Goal: Check status: Check status

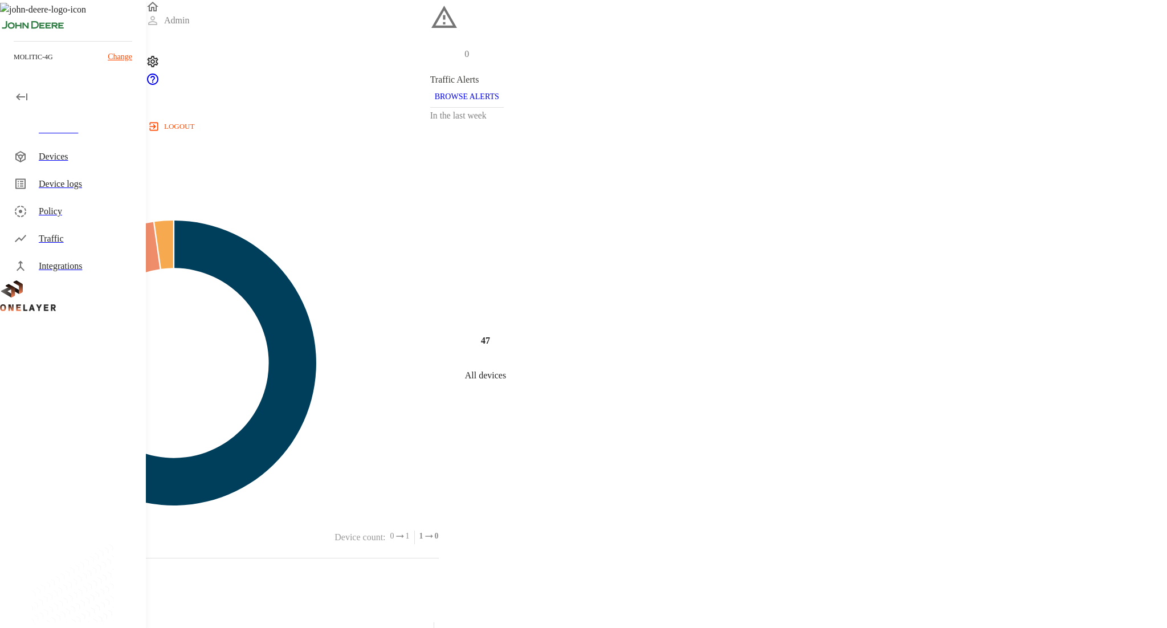
scroll to position [294, 0]
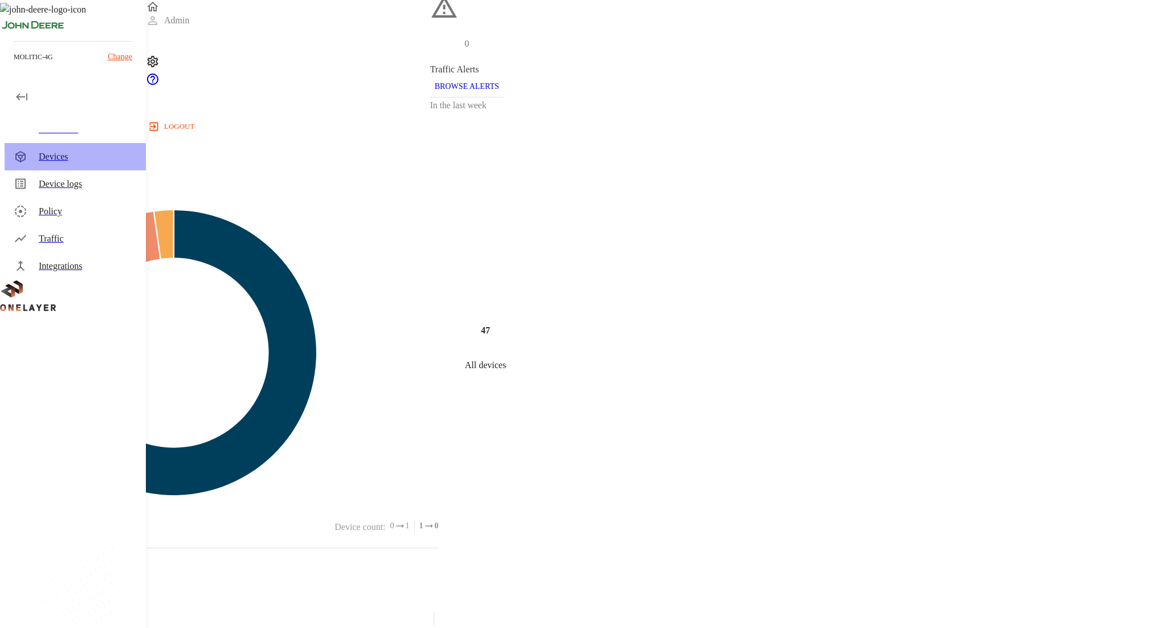
click at [55, 163] on div "Devices" at bounding box center [75, 156] width 141 height 27
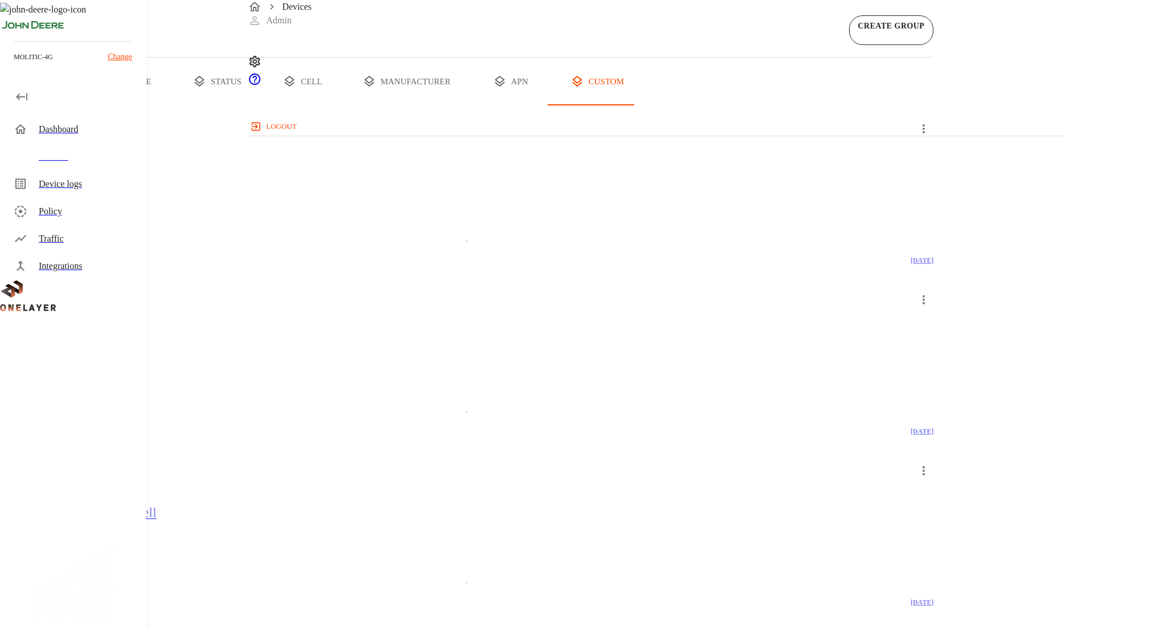
click at [89, 105] on button "all devices" at bounding box center [44, 82] width 89 height 48
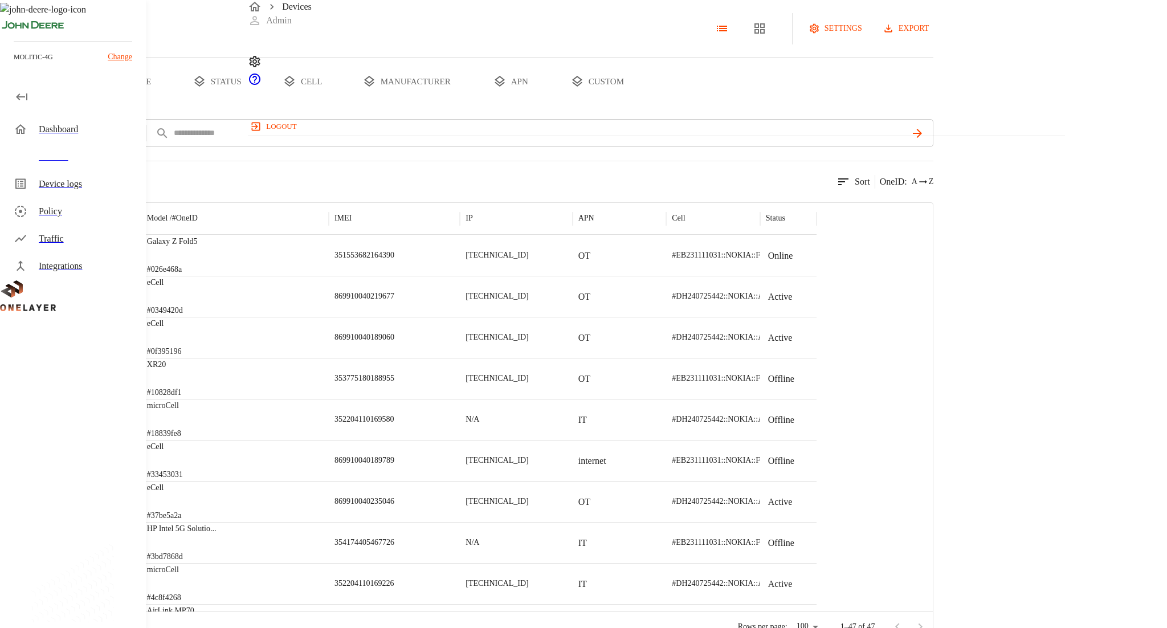
click at [329, 276] on div "Galaxy Z Fold5 #026e468a" at bounding box center [234, 255] width 187 height 41
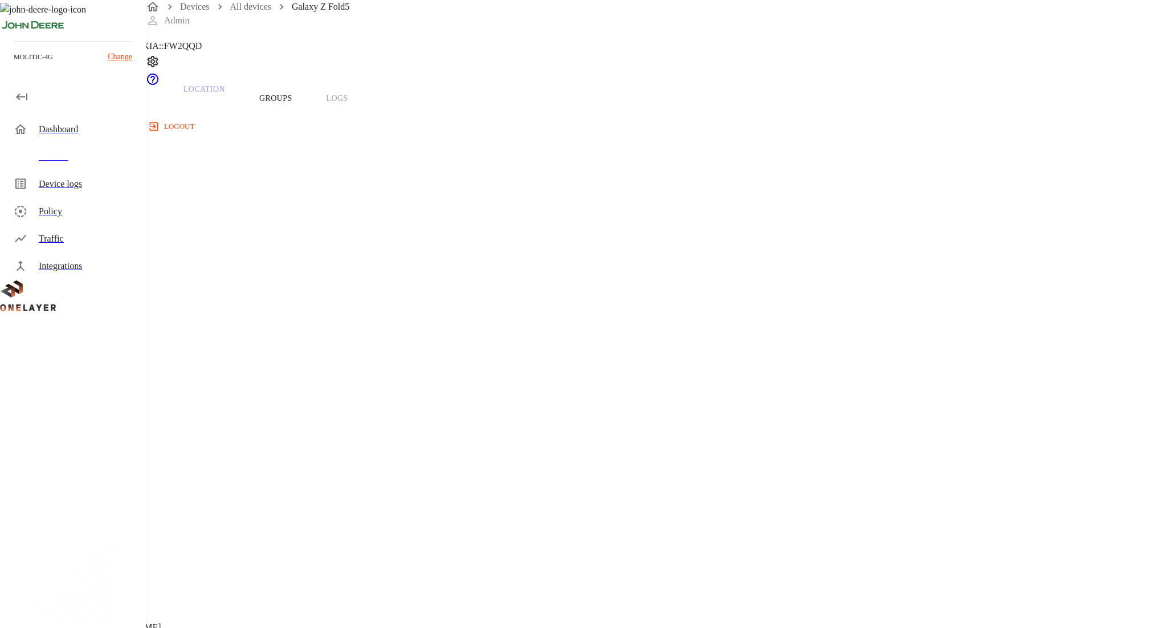
scroll to position [99, 0]
click at [126, 240] on div "Traffic" at bounding box center [88, 239] width 98 height 14
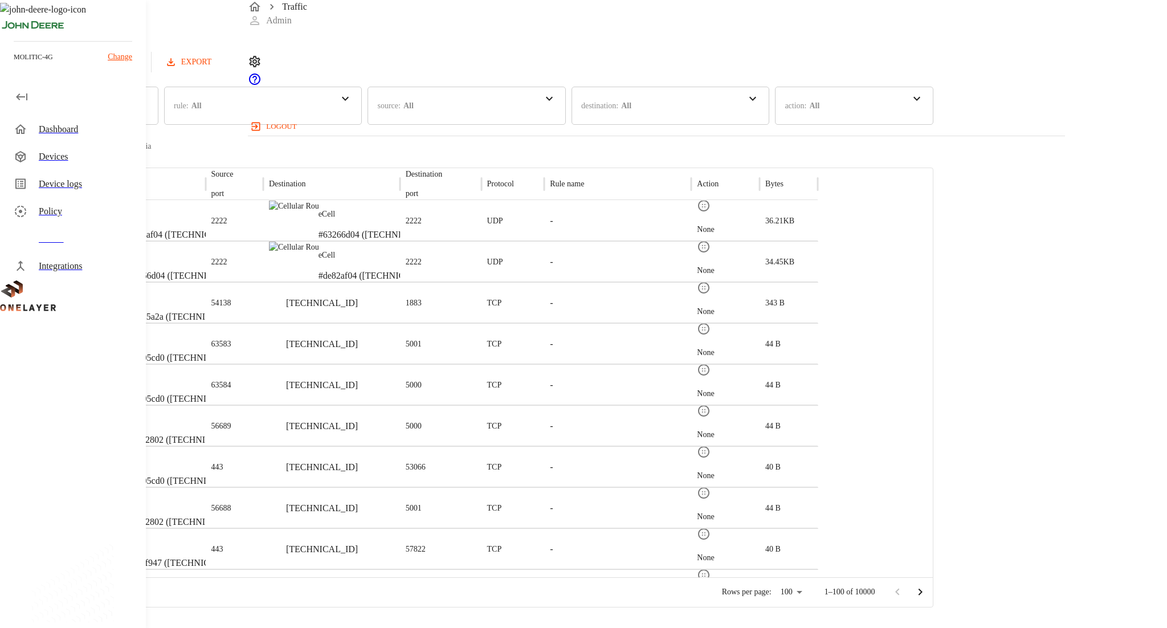
click at [88, 117] on div "Dashboard" at bounding box center [75, 129] width 141 height 27
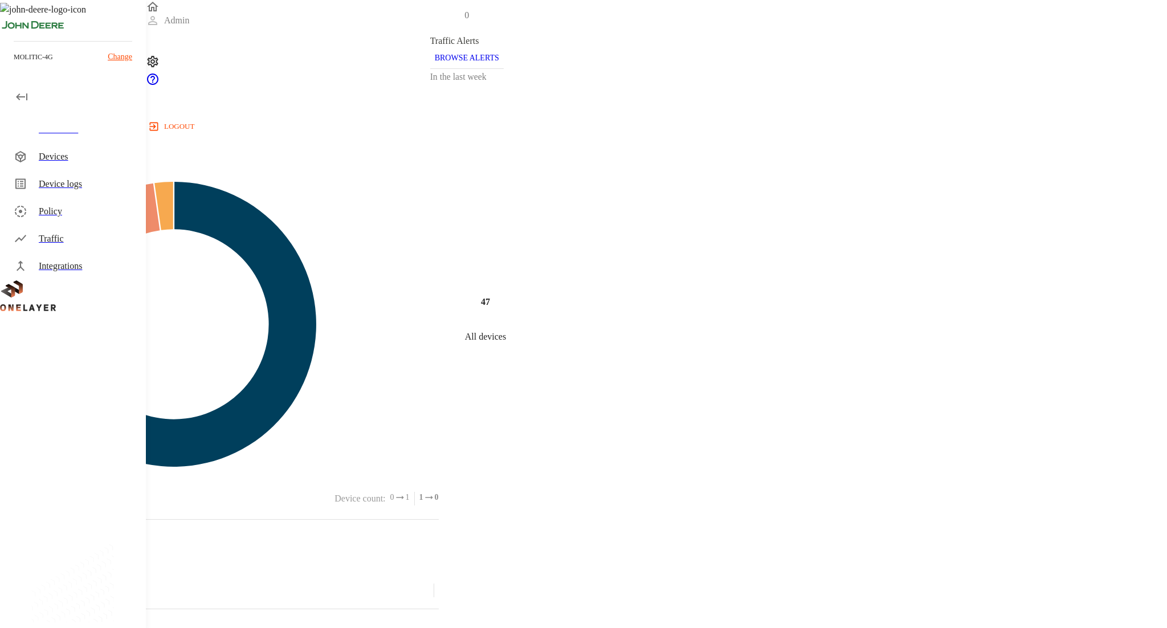
scroll to position [484, 0]
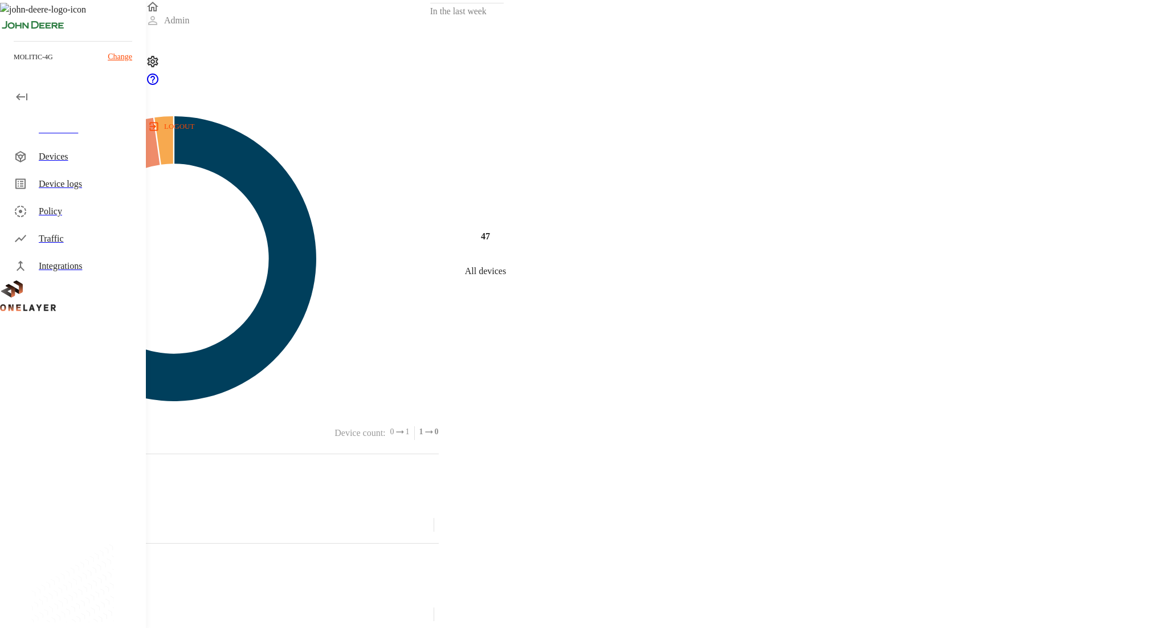
scroll to position [362, 0]
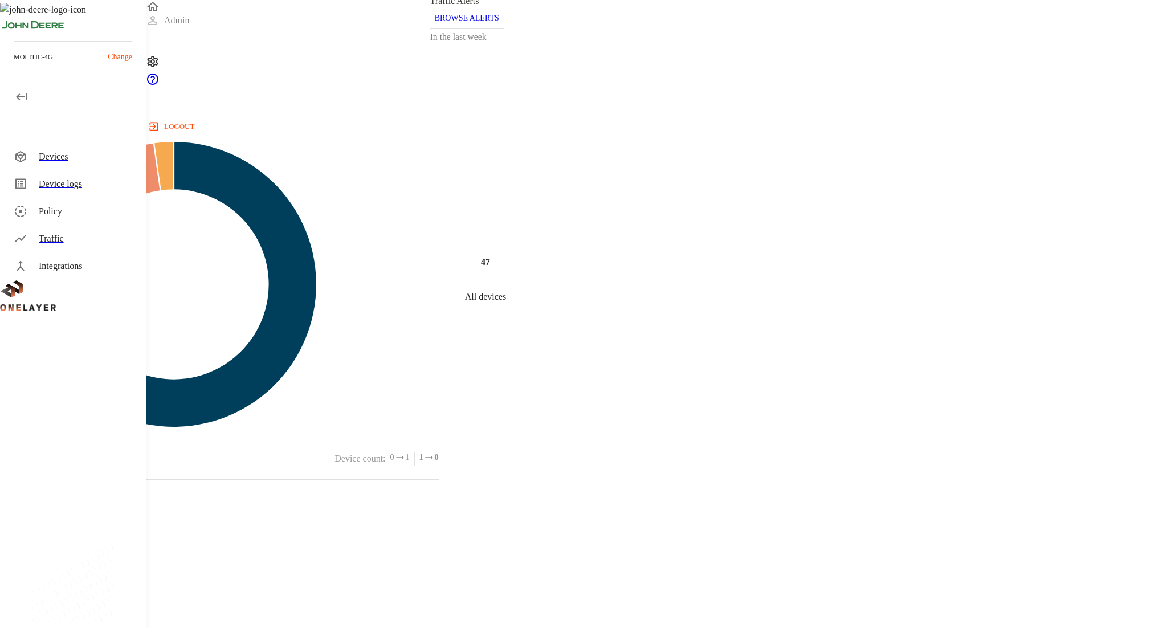
click at [80, 236] on div "Traffic" at bounding box center [88, 239] width 98 height 14
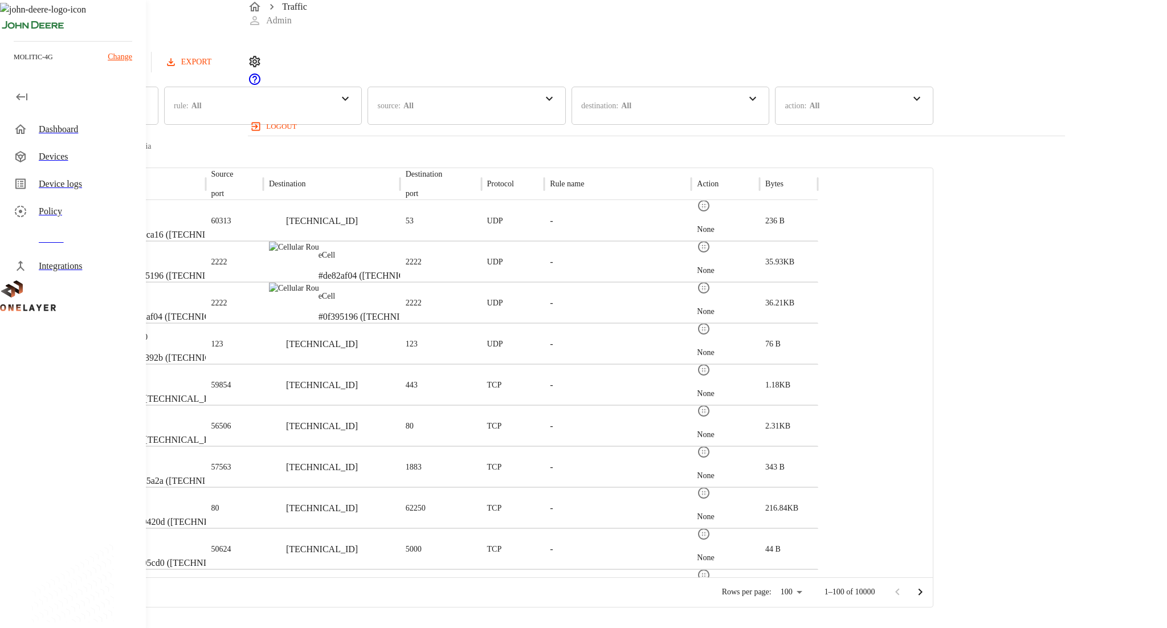
click at [139, 60] on button "Refresh" at bounding box center [110, 62] width 58 height 21
click at [139, 63] on button "Refresh" at bounding box center [110, 62] width 58 height 21
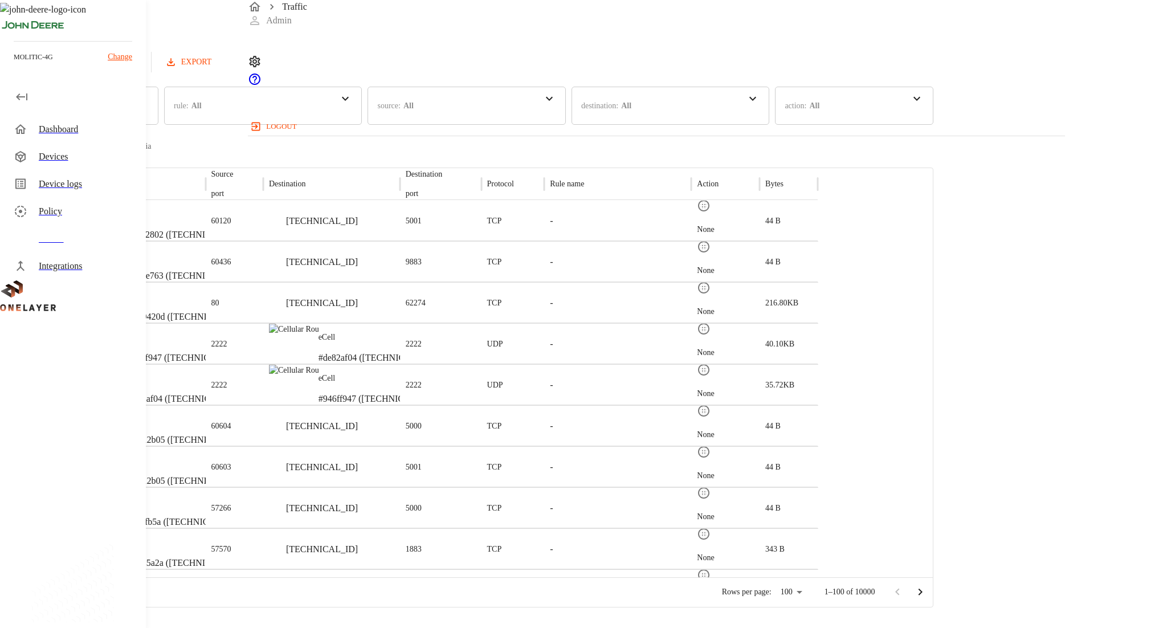
click at [139, 63] on button "Refresh" at bounding box center [110, 62] width 58 height 21
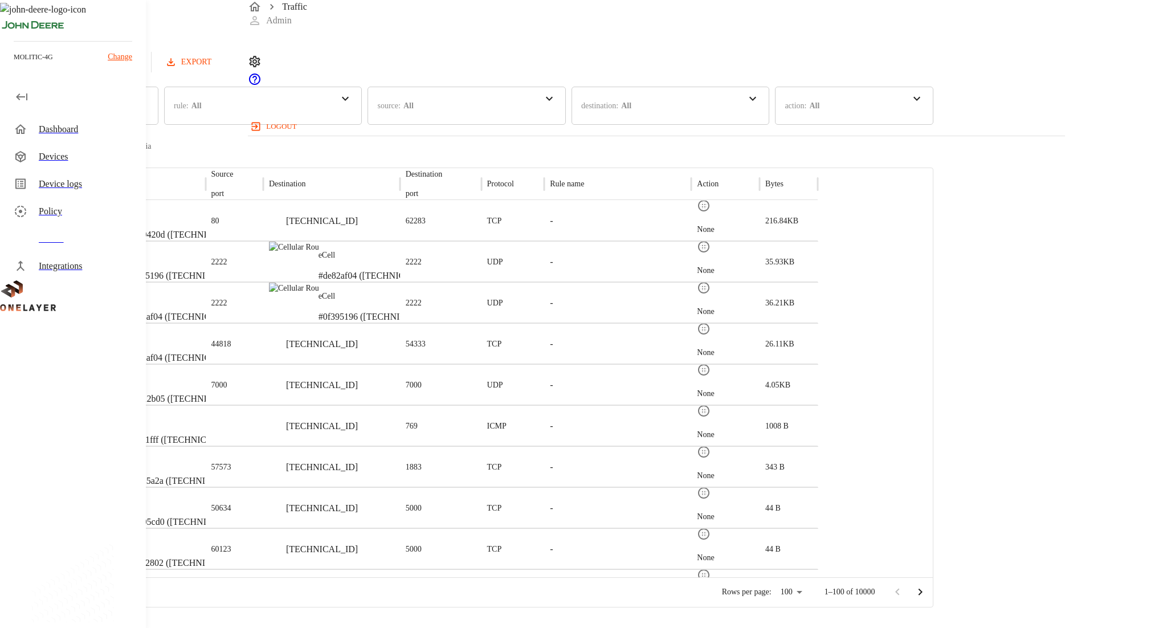
click at [139, 63] on button "Refresh" at bounding box center [110, 62] width 58 height 21
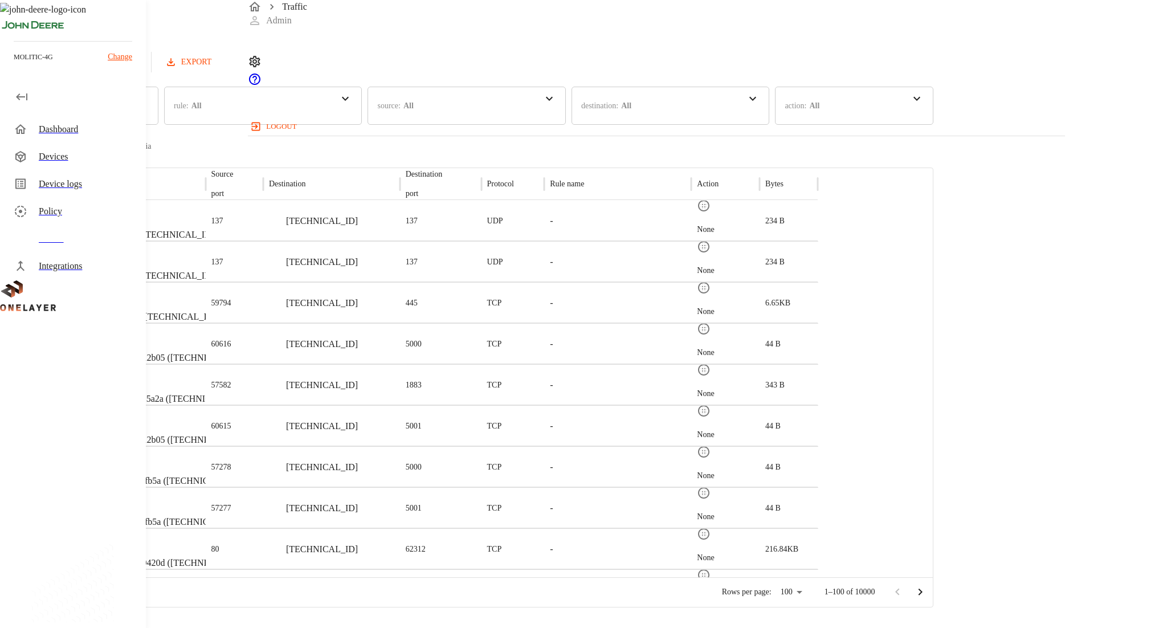
click at [139, 63] on button "Refresh" at bounding box center [110, 62] width 58 height 21
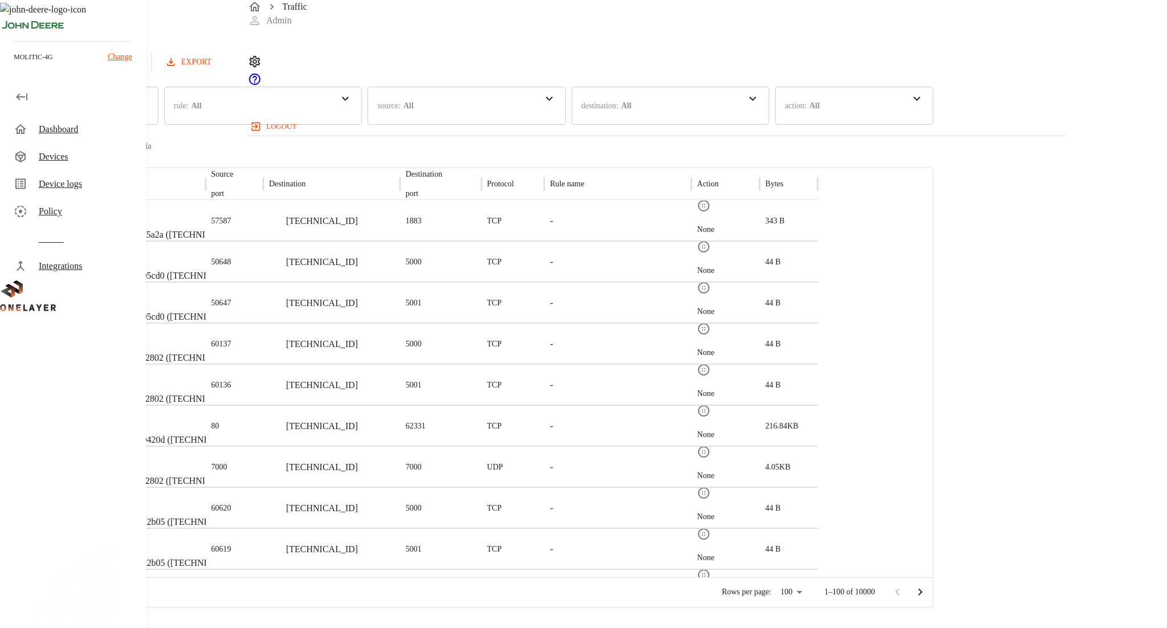
click at [139, 71] on button "Refresh" at bounding box center [110, 62] width 58 height 21
click at [139, 72] on button "Refresh" at bounding box center [110, 62] width 58 height 21
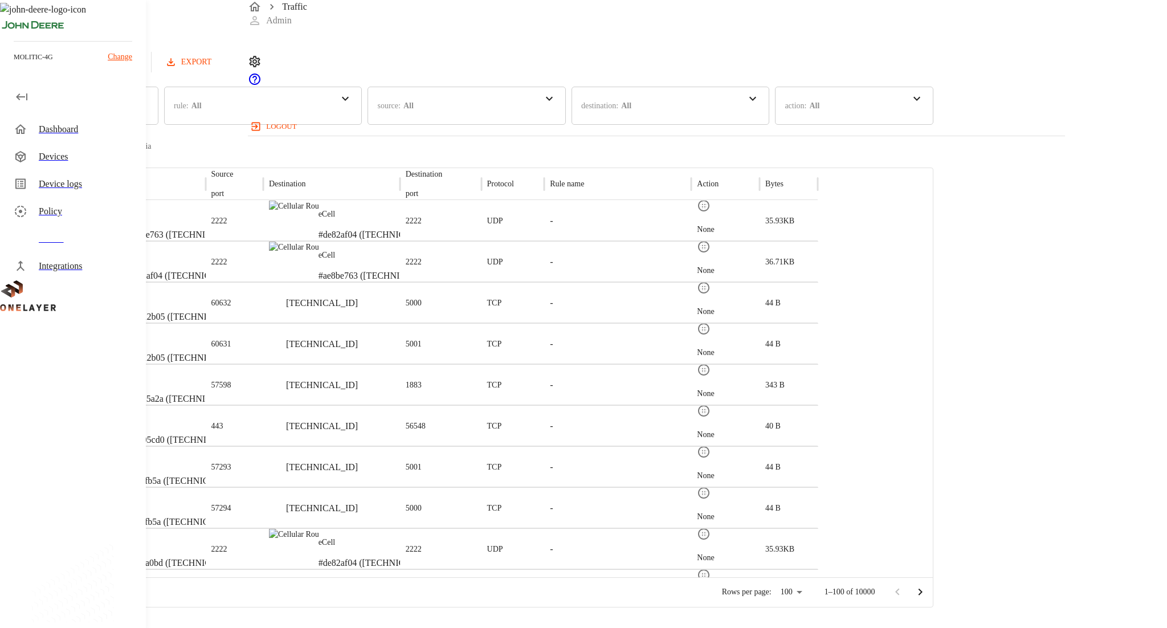
click at [139, 72] on button "Refresh" at bounding box center [110, 62] width 58 height 21
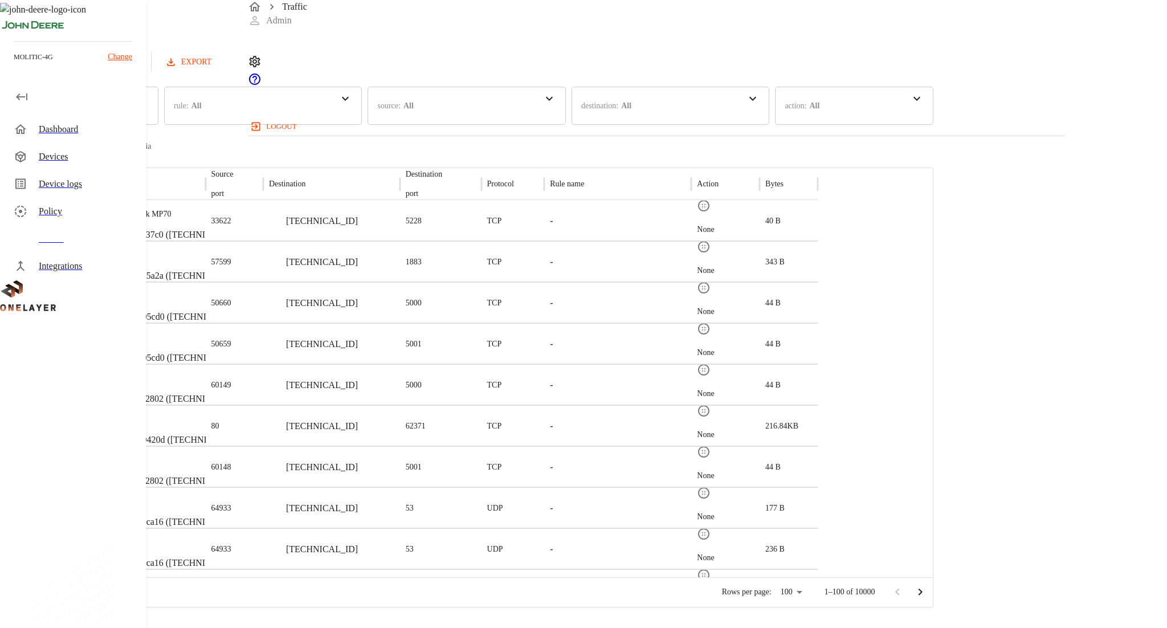
click at [139, 72] on button "Refresh" at bounding box center [110, 62] width 58 height 21
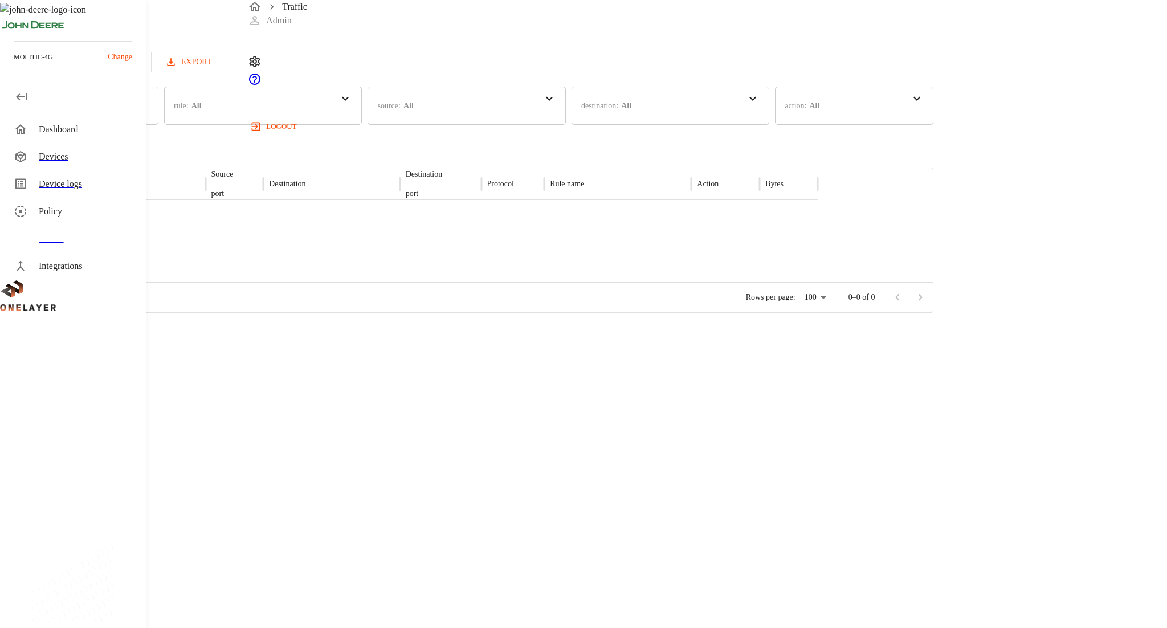
click at [139, 72] on button "Refresh" at bounding box center [110, 62] width 58 height 21
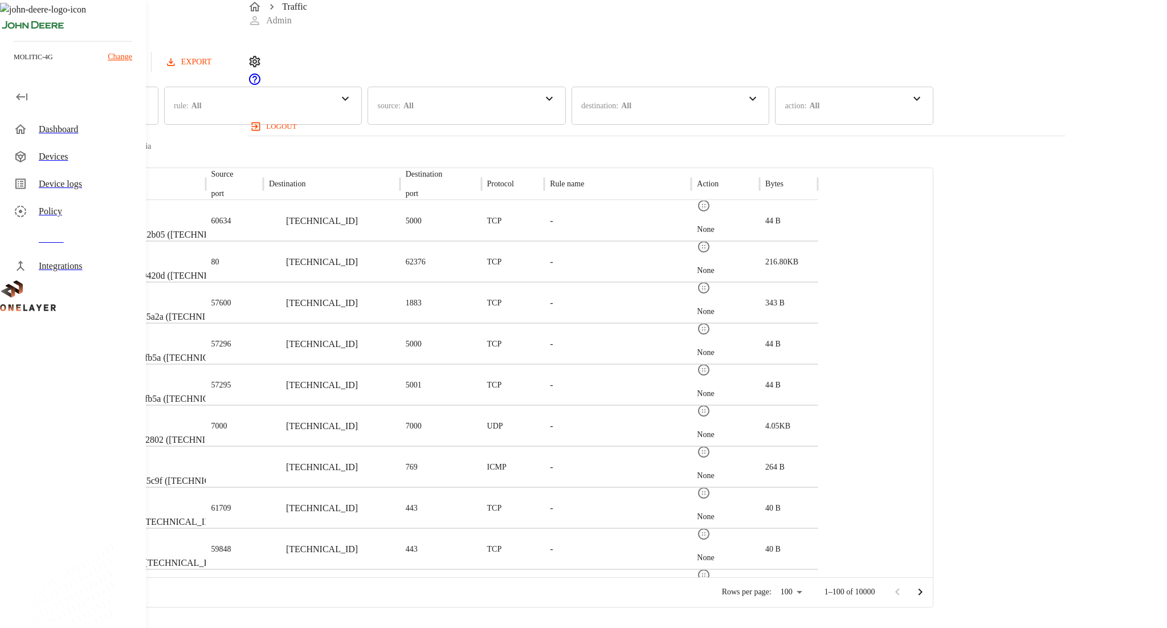
click at [139, 71] on button "Refresh" at bounding box center [110, 62] width 58 height 21
click at [139, 69] on button "Refresh" at bounding box center [110, 62] width 58 height 21
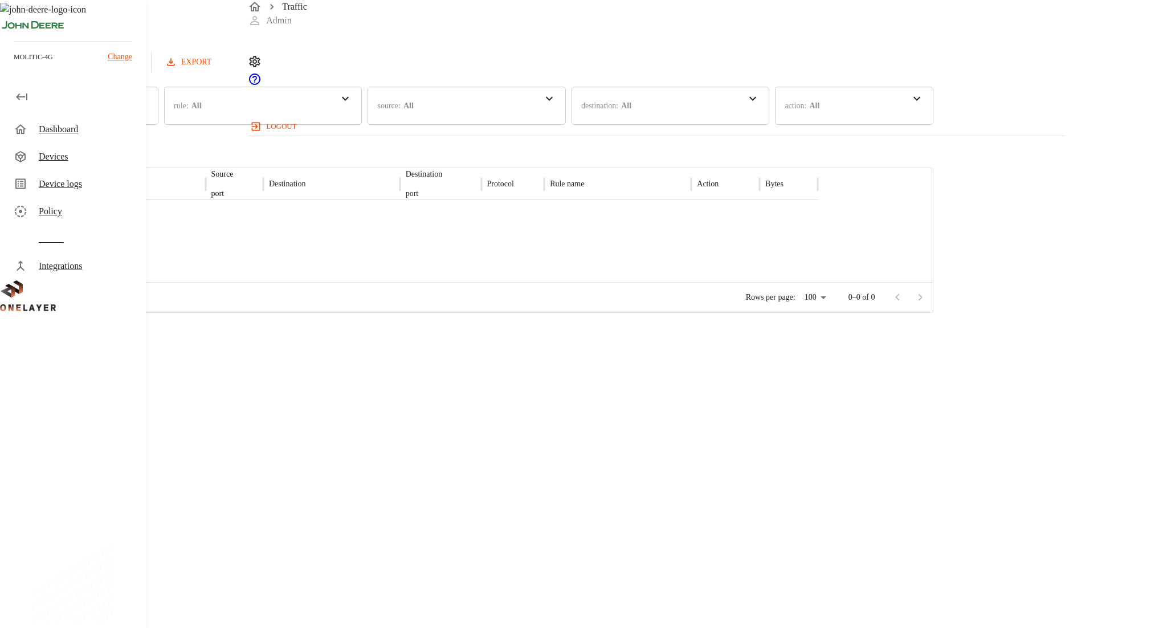
click at [139, 69] on button "Refresh" at bounding box center [110, 62] width 58 height 21
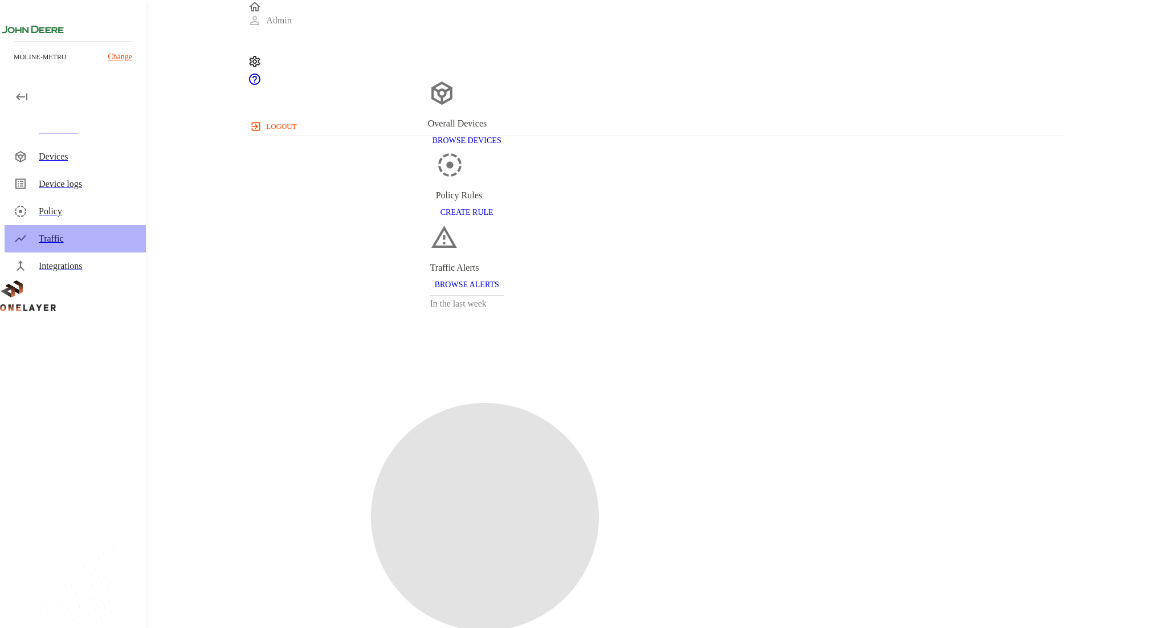
click at [91, 234] on div "Traffic" at bounding box center [88, 239] width 98 height 14
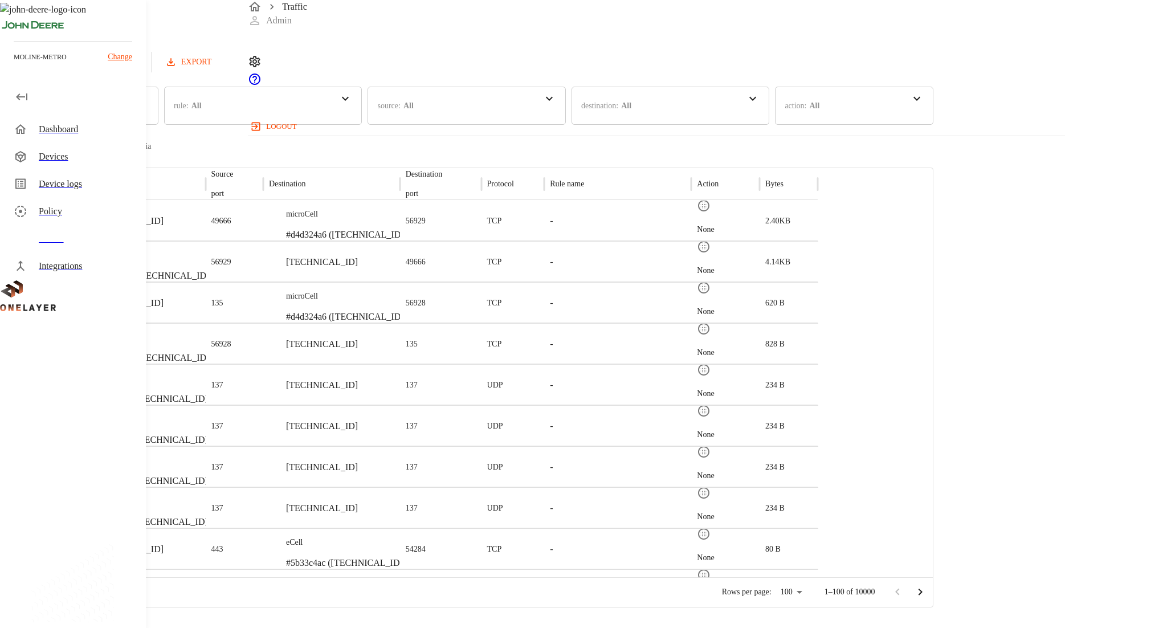
click at [95, 165] on div "Devices" at bounding box center [75, 156] width 141 height 27
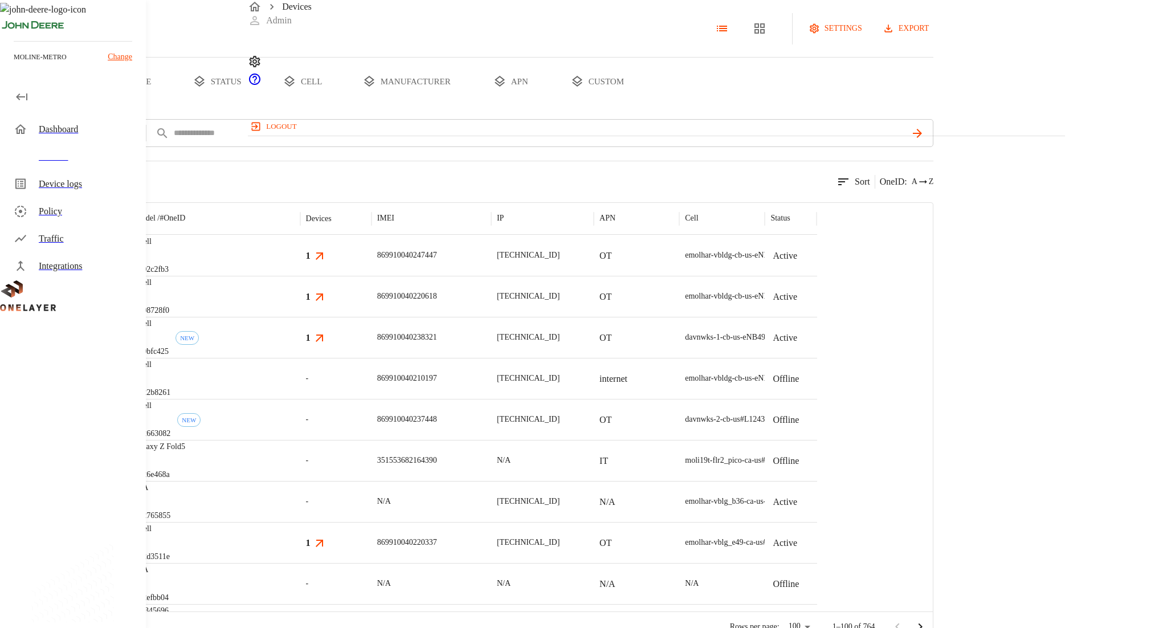
click at [95, 107] on div at bounding box center [73, 96] width 146 height 23
click at [91, 124] on div "Dashboard" at bounding box center [88, 129] width 98 height 14
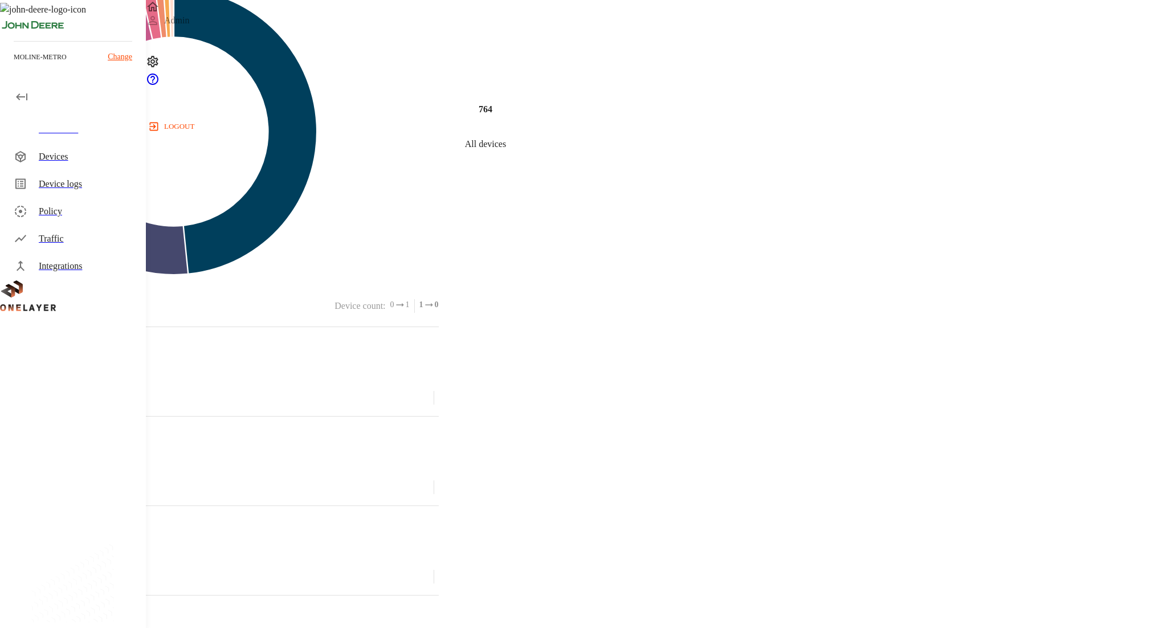
scroll to position [623, 0]
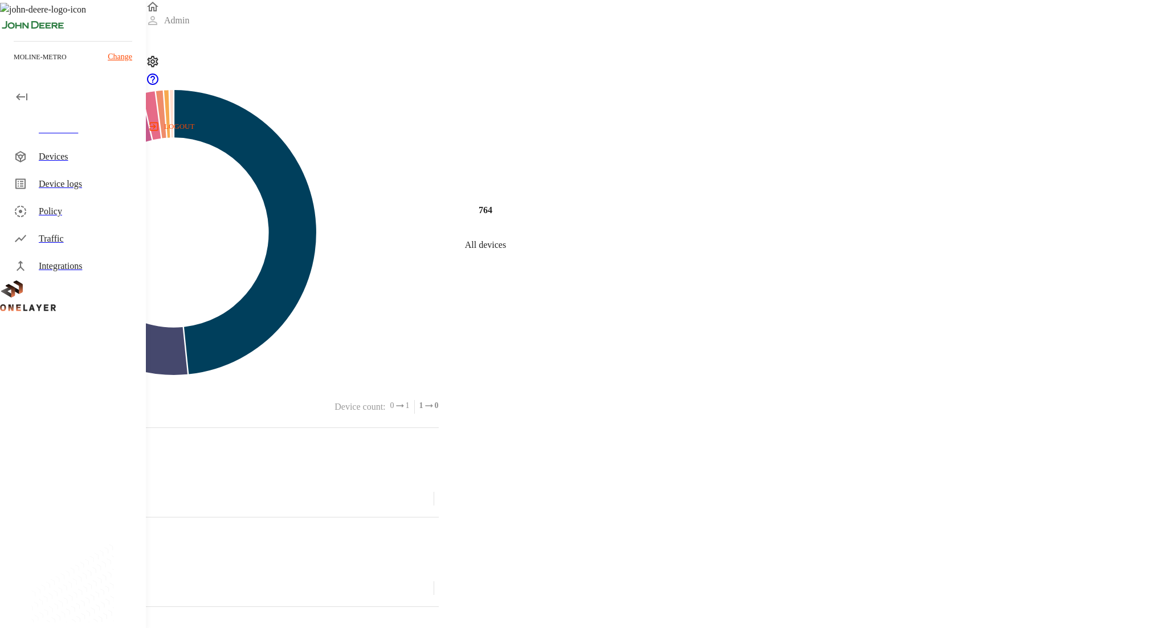
click at [116, 165] on div "Devices" at bounding box center [75, 156] width 141 height 27
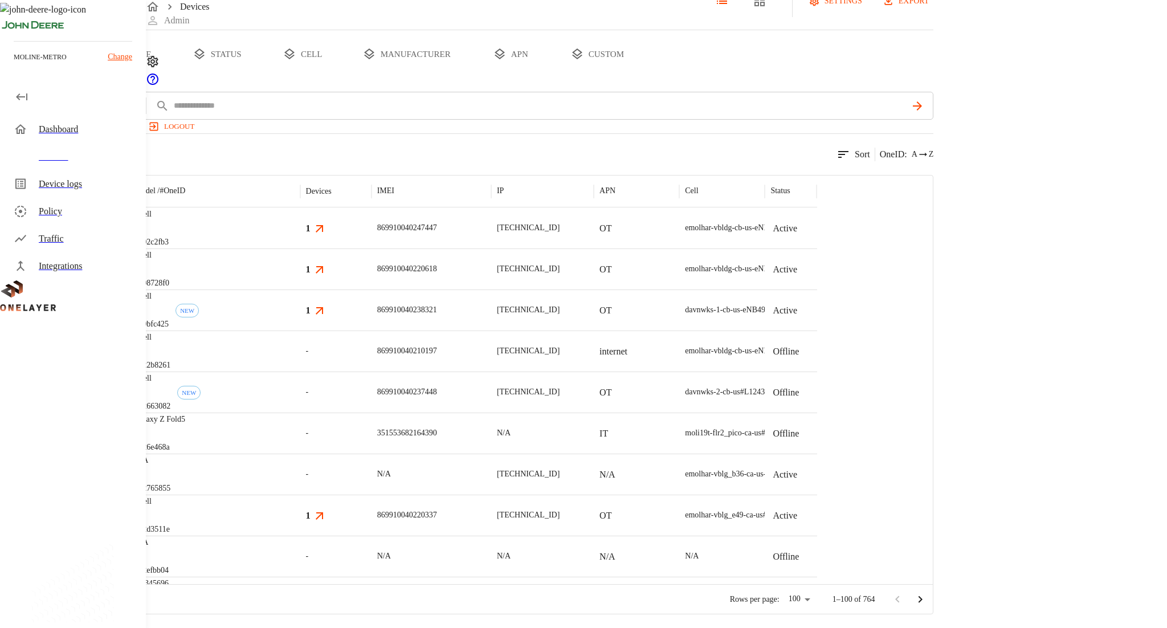
click at [116, 165] on div "Devices" at bounding box center [75, 156] width 141 height 27
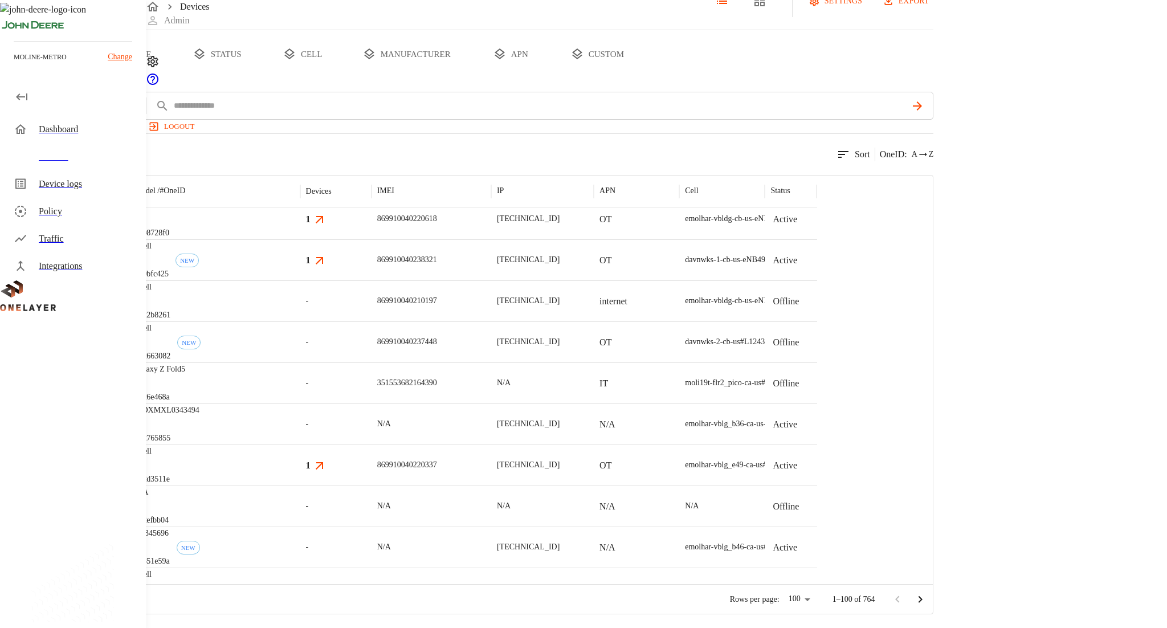
click at [300, 383] on div "Galaxy Z Fold5 #026e468a" at bounding box center [214, 382] width 171 height 41
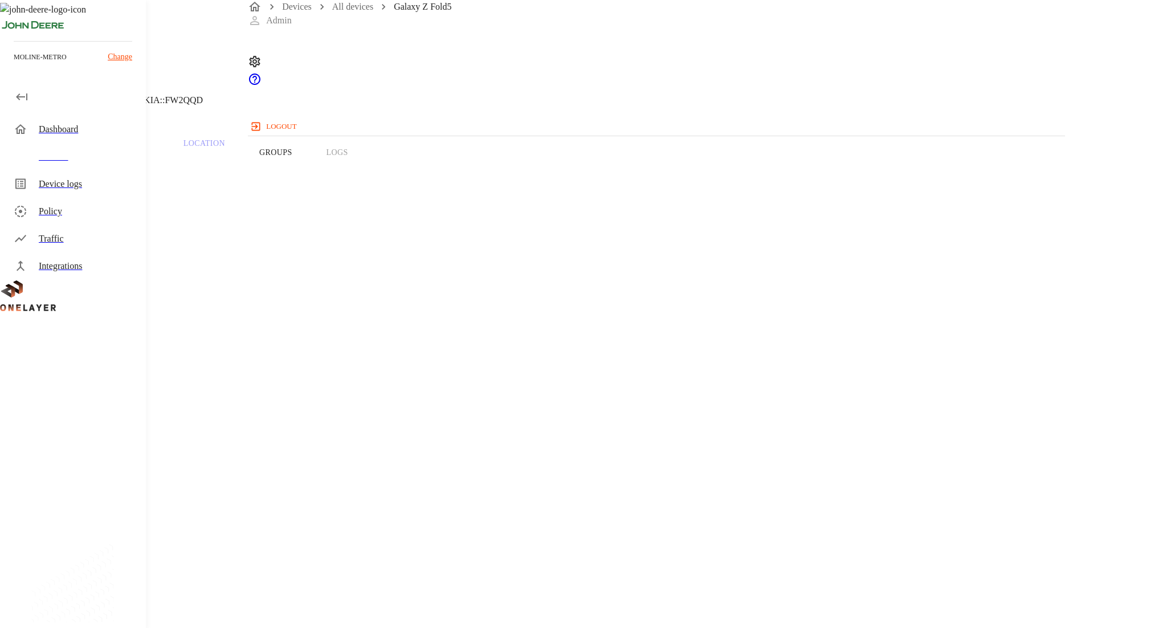
click at [66, 143] on div "Devices" at bounding box center [75, 156] width 141 height 27
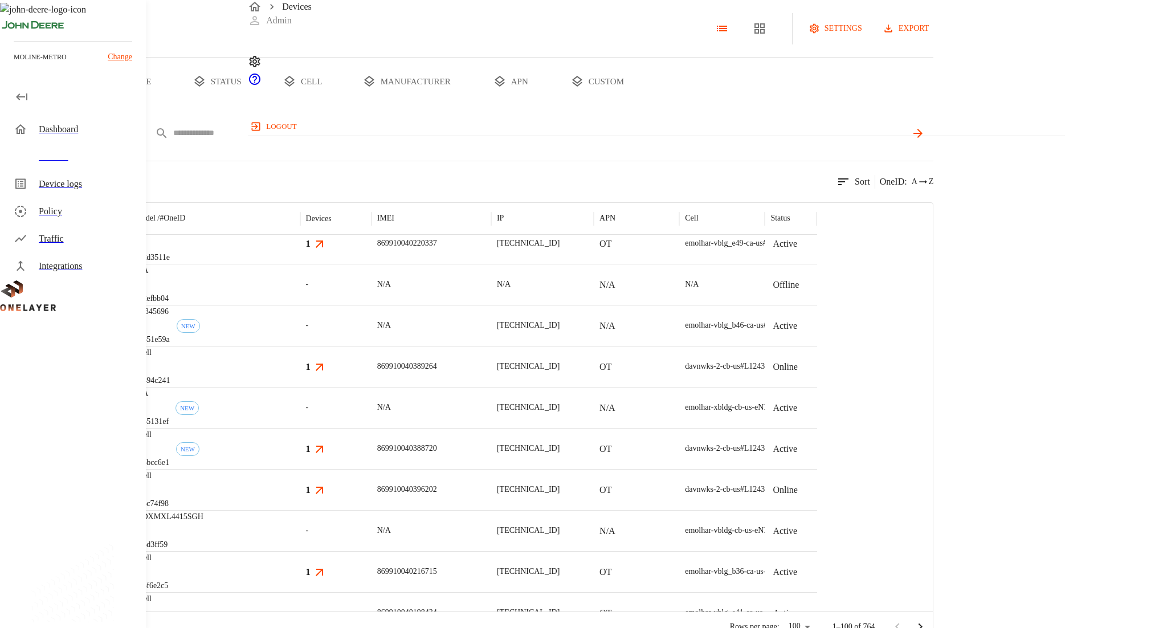
click at [422, 147] on div "IMSI ****" at bounding box center [507, 133] width 851 height 28
click at [430, 141] on input "text" at bounding box center [540, 133] width 734 height 17
paste input "**********"
type input "**********"
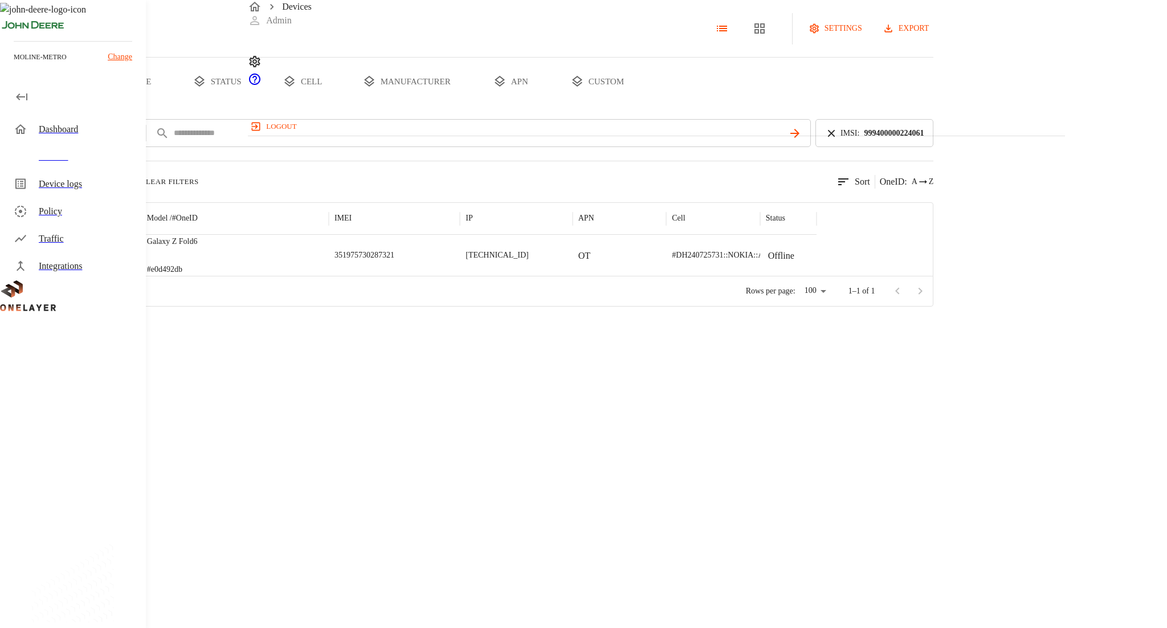
click at [198, 275] on p "#e0d492db" at bounding box center [172, 269] width 51 height 11
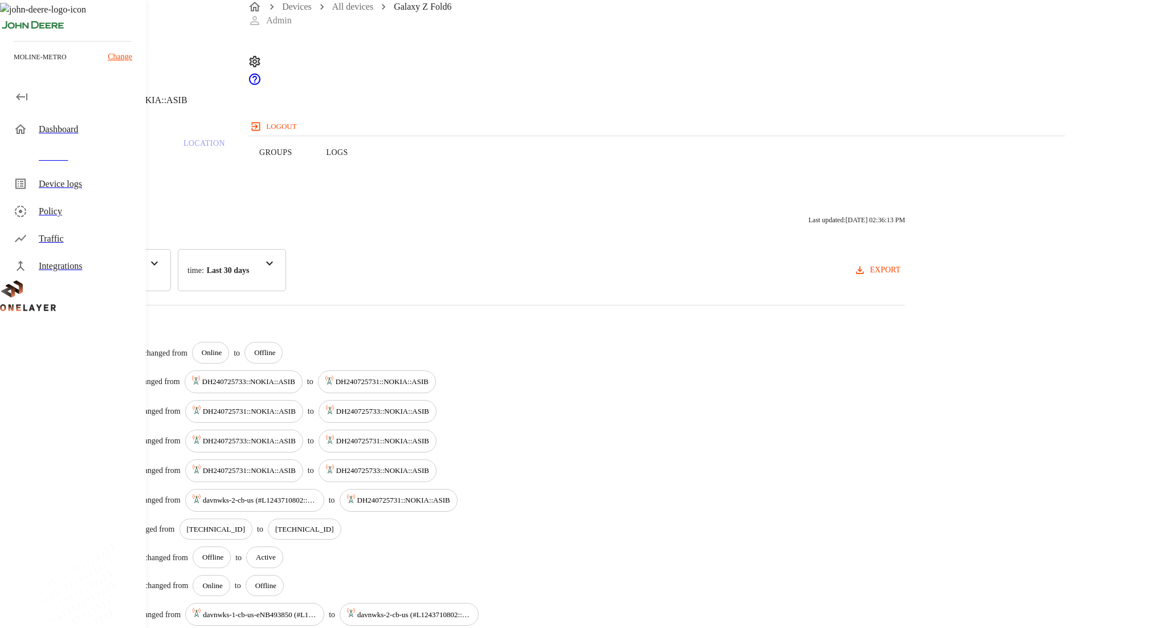
click at [78, 176] on button "Overview" at bounding box center [39, 152] width 78 height 72
